Goal: Check status: Check status

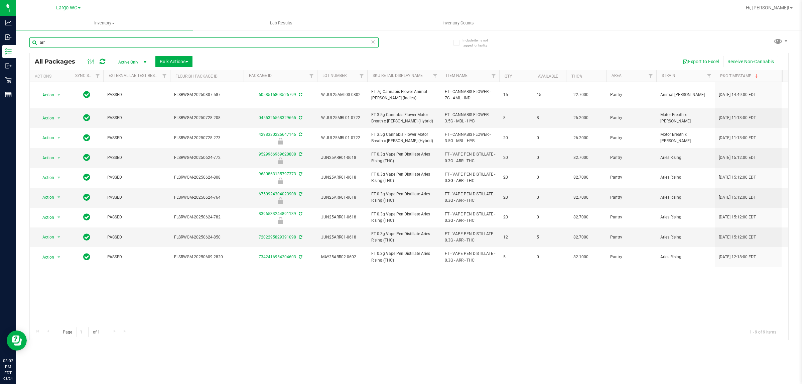
click at [165, 44] on input "arr" at bounding box center [203, 42] width 349 height 10
click at [165, 43] on input "arr" at bounding box center [203, 42] width 349 height 10
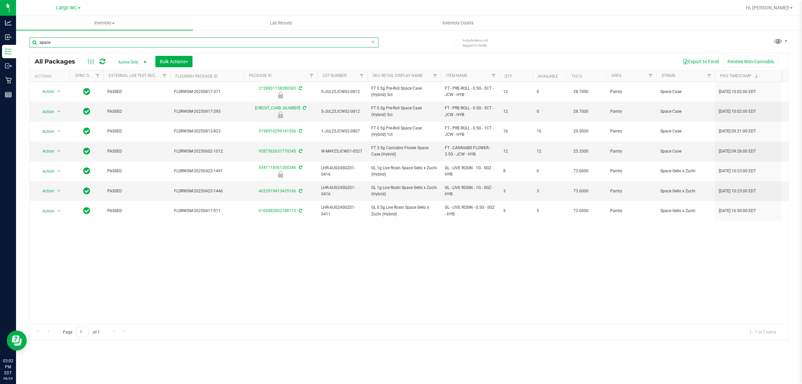
type input "space"
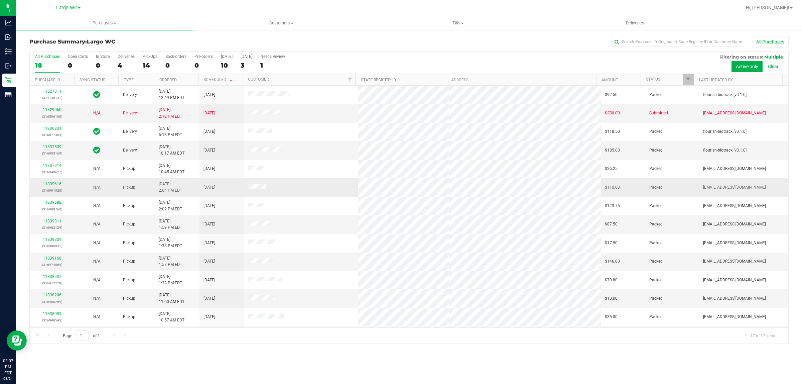
click at [53, 185] on link "11839616" at bounding box center [52, 183] width 19 height 5
